Goal: Navigation & Orientation: Find specific page/section

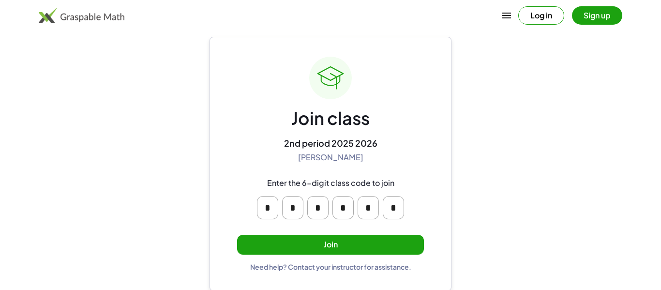
scroll to position [18, 0]
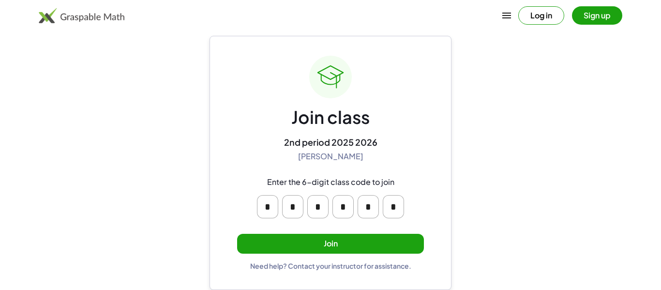
click at [400, 244] on button "Join" at bounding box center [330, 244] width 187 height 20
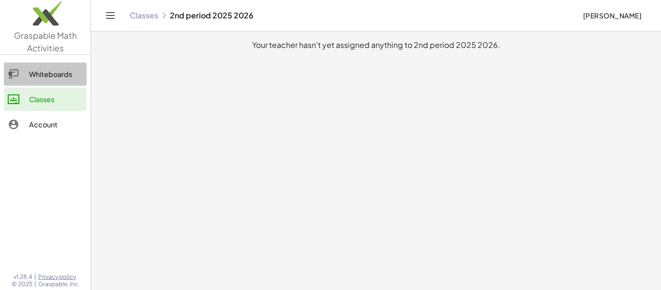
click at [74, 78] on div "Whiteboards" at bounding box center [56, 74] width 54 height 12
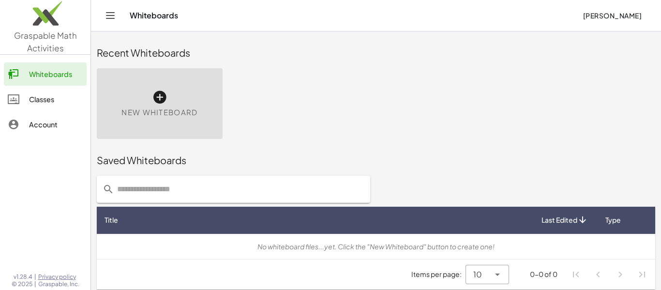
click at [64, 96] on div "Classes" at bounding box center [56, 99] width 54 height 12
